Goal: Task Accomplishment & Management: Use online tool/utility

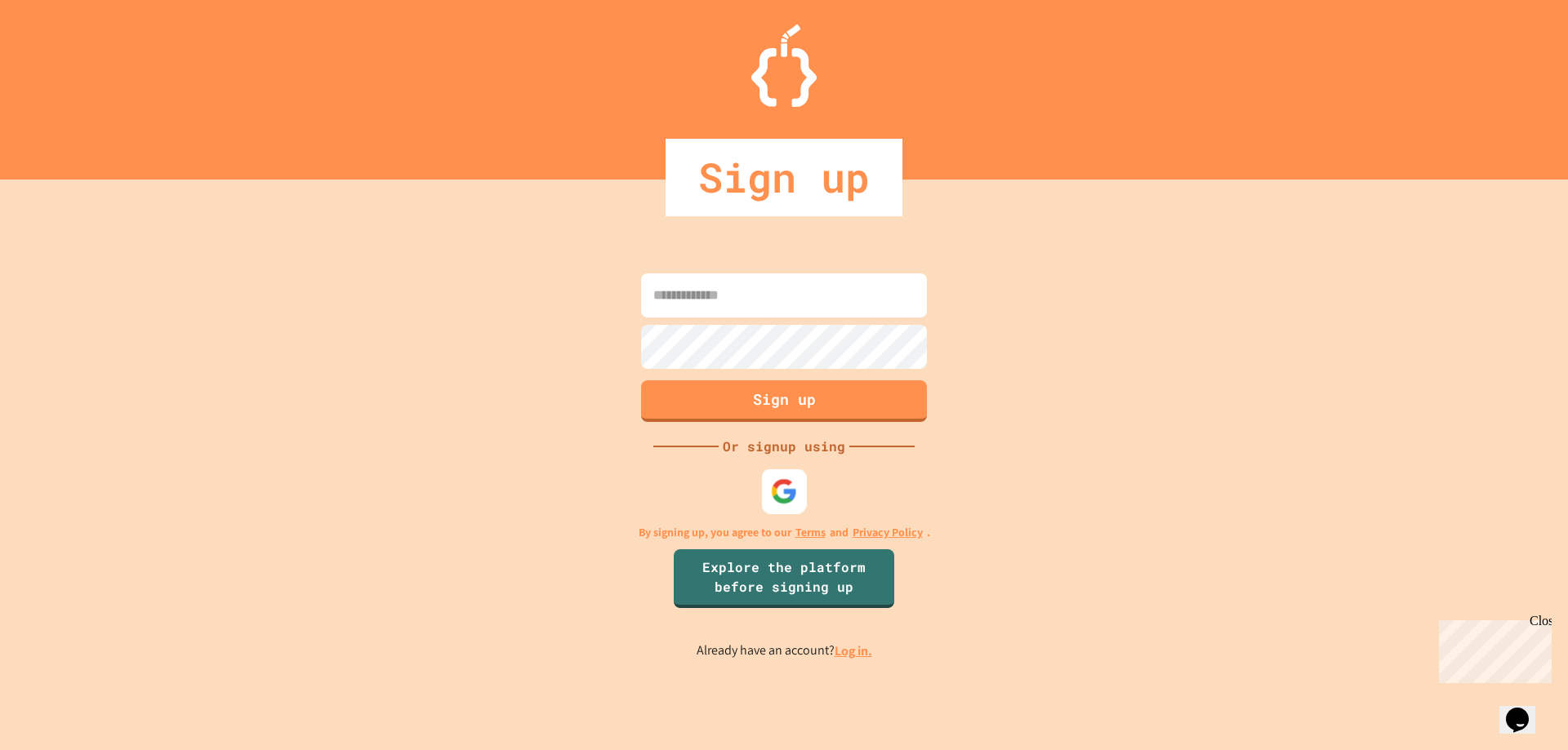
click at [774, 487] on img at bounding box center [784, 491] width 27 height 27
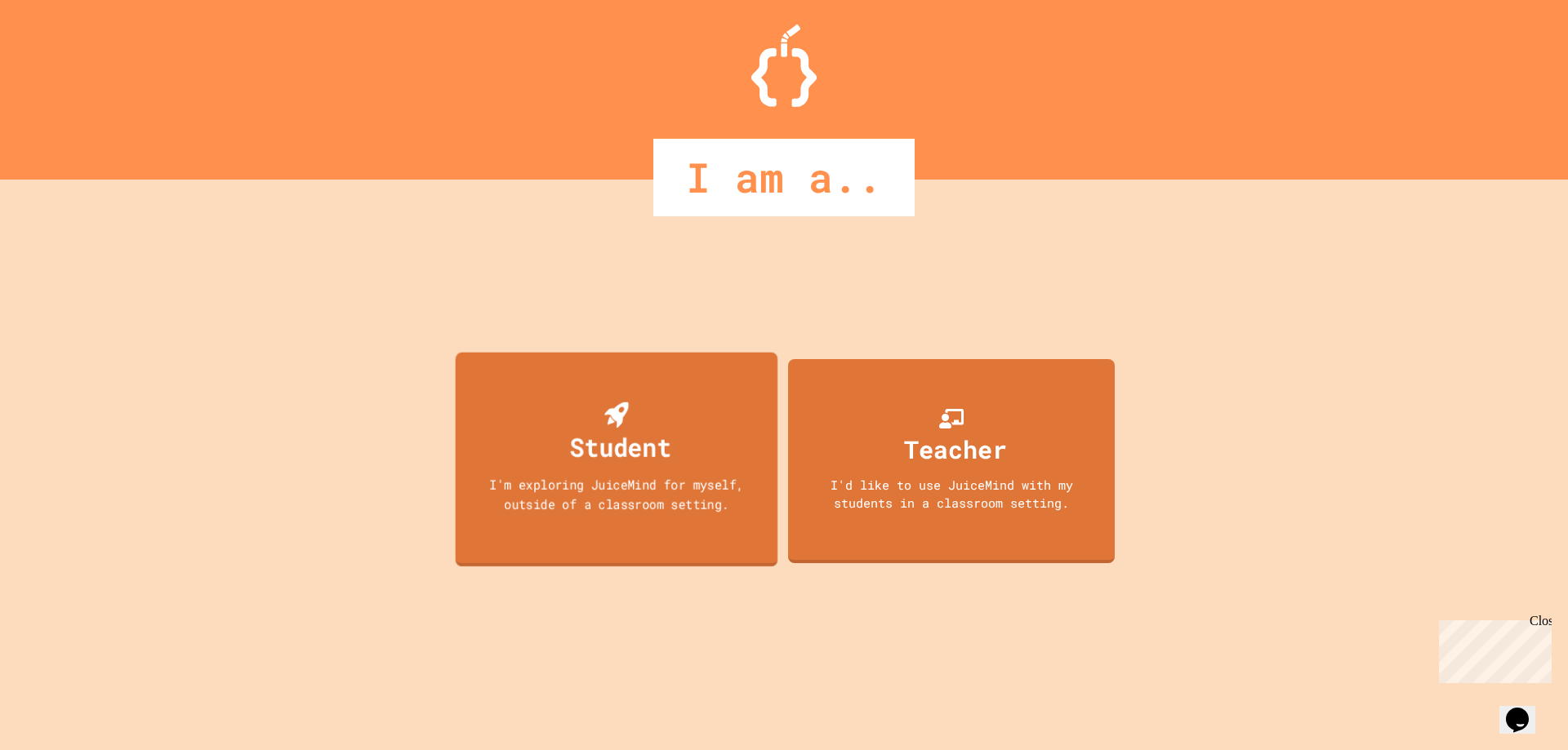
click at [637, 428] on div "Student" at bounding box center [620, 447] width 101 height 38
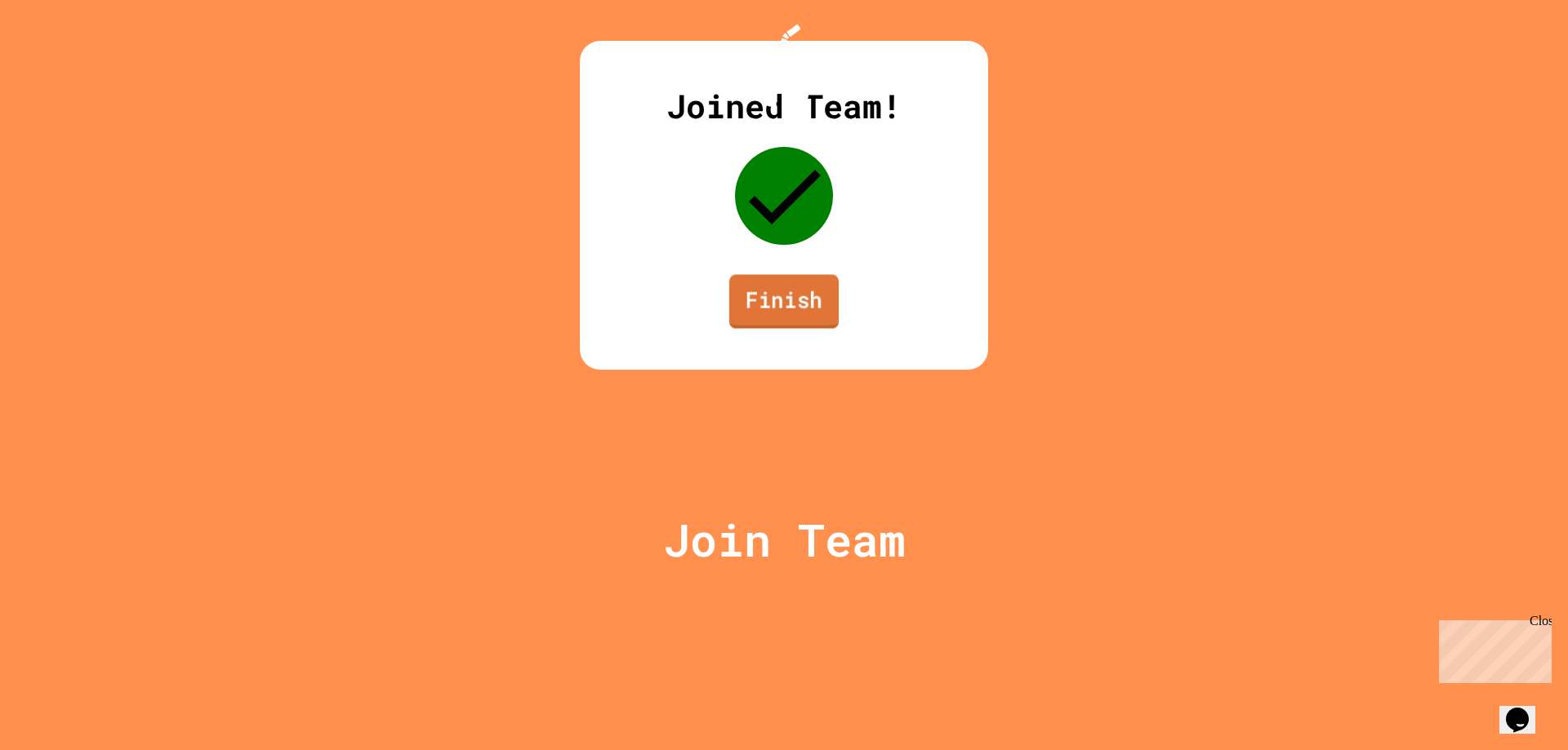
click at [763, 328] on link "Finish" at bounding box center [784, 301] width 109 height 54
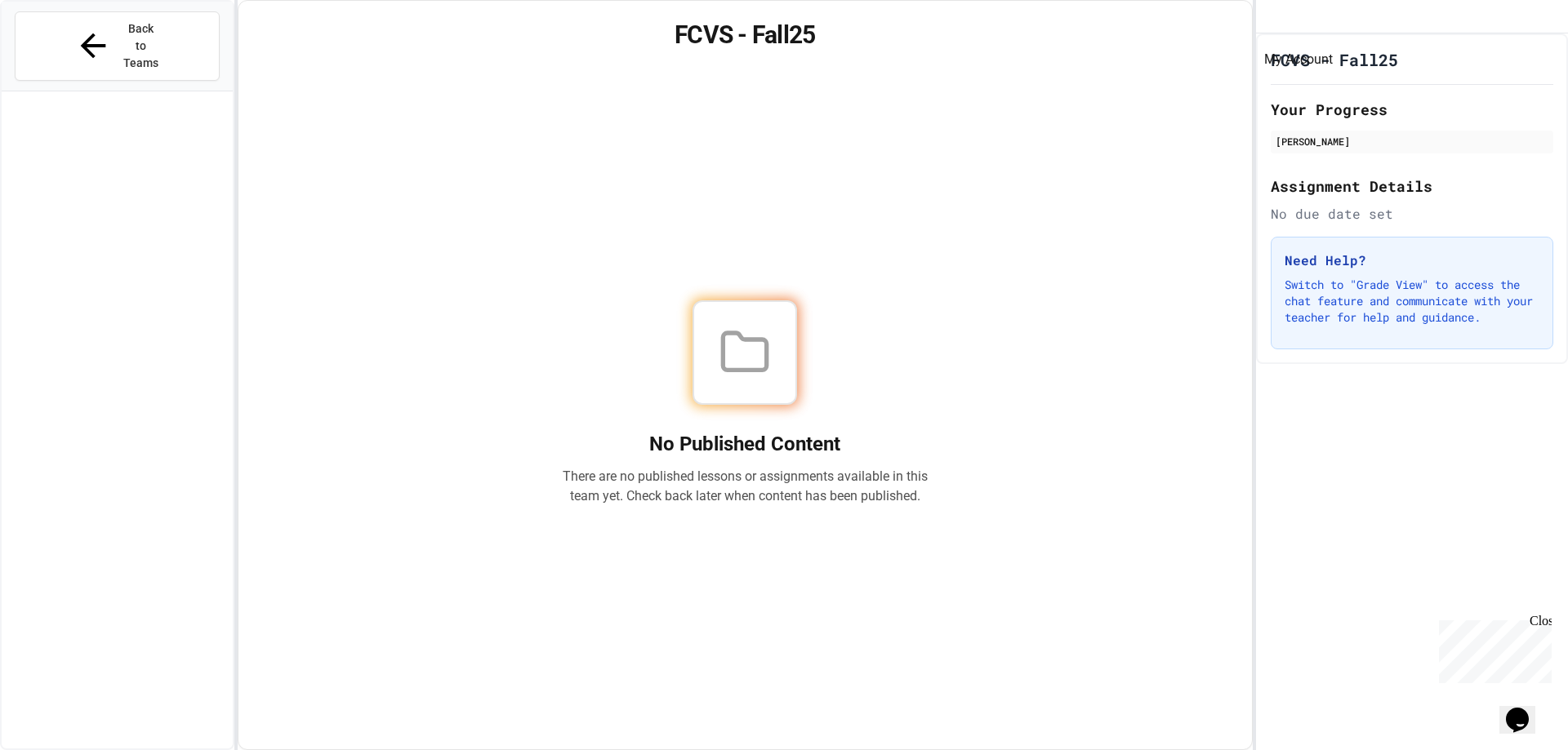
click at [1288, 32] on icon "My Account" at bounding box center [1280, 28] width 15 height 15
click at [1301, 749] on div at bounding box center [784, 750] width 1568 height 0
drag, startPoint x: 1344, startPoint y: 3, endPoint x: 1054, endPoint y: 67, distance: 297.0
click at [1054, 67] on div "FCVS - Fall25 No Published Content There are no published lessons or assignment…" at bounding box center [746, 375] width 1015 height 750
